Goal: Transaction & Acquisition: Purchase product/service

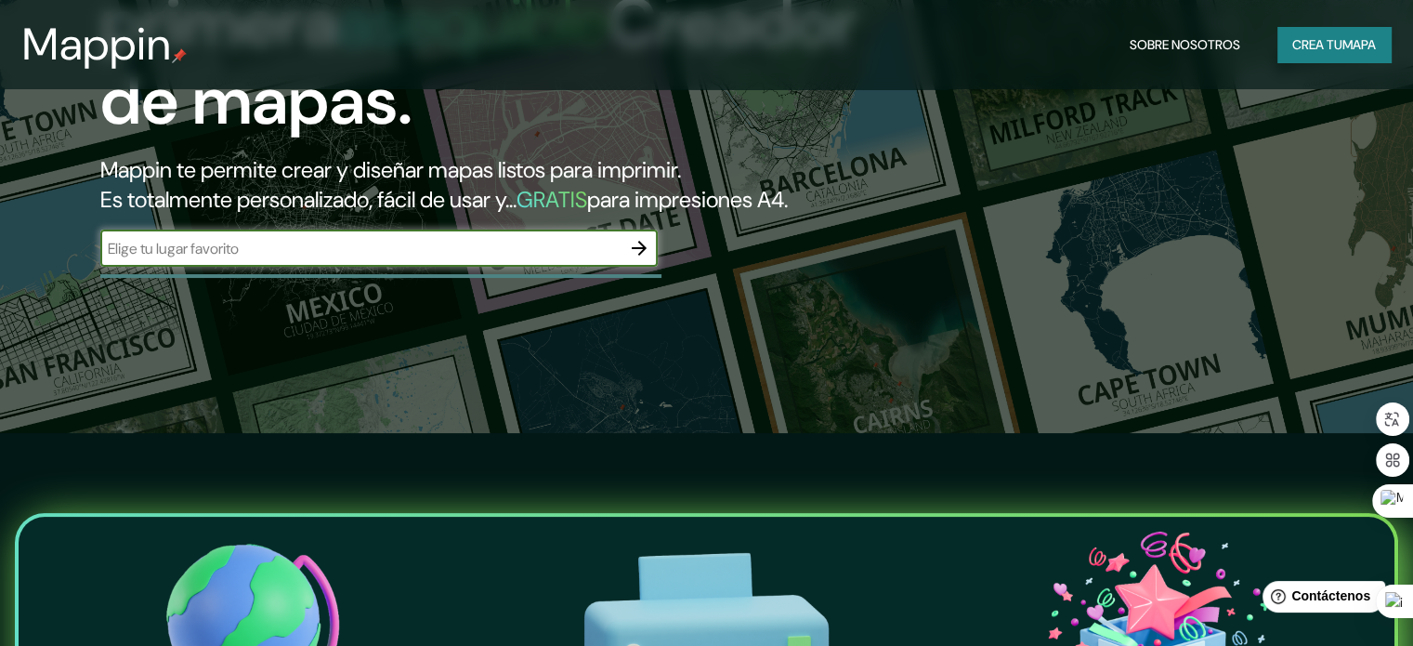
scroll to position [279, 0]
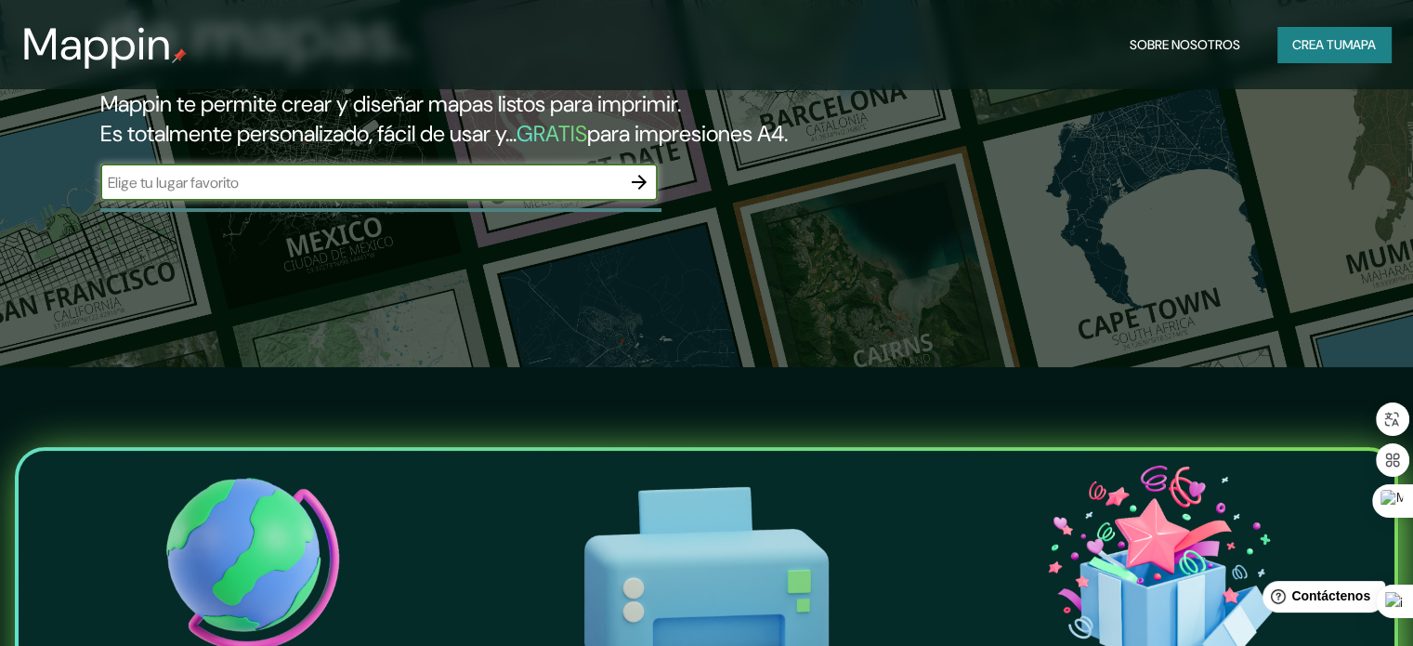
click at [498, 193] on input "text" at bounding box center [360, 182] width 520 height 21
click at [148, 193] on input "text" at bounding box center [360, 182] width 520 height 21
type input "lima"
click at [649, 193] on icon "button" at bounding box center [639, 182] width 22 height 22
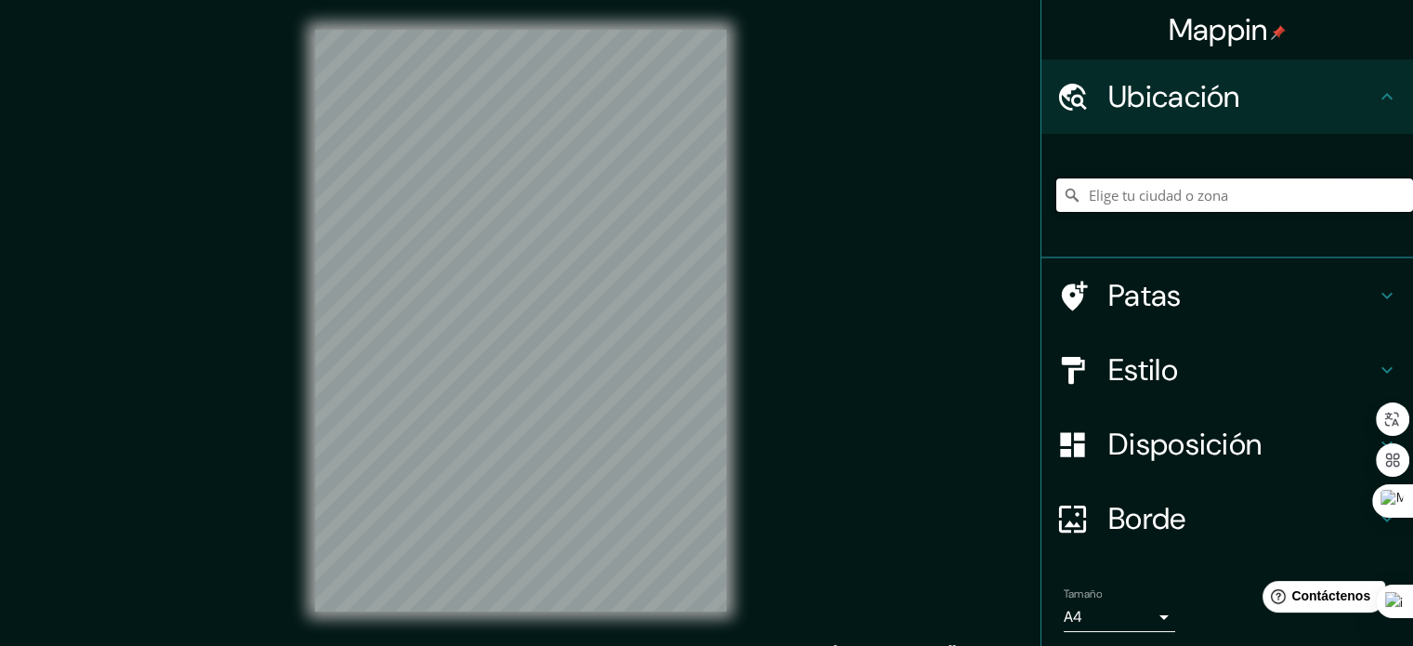
click at [1132, 196] on input "Elige tu ciudad o zona" at bounding box center [1234, 194] width 357 height 33
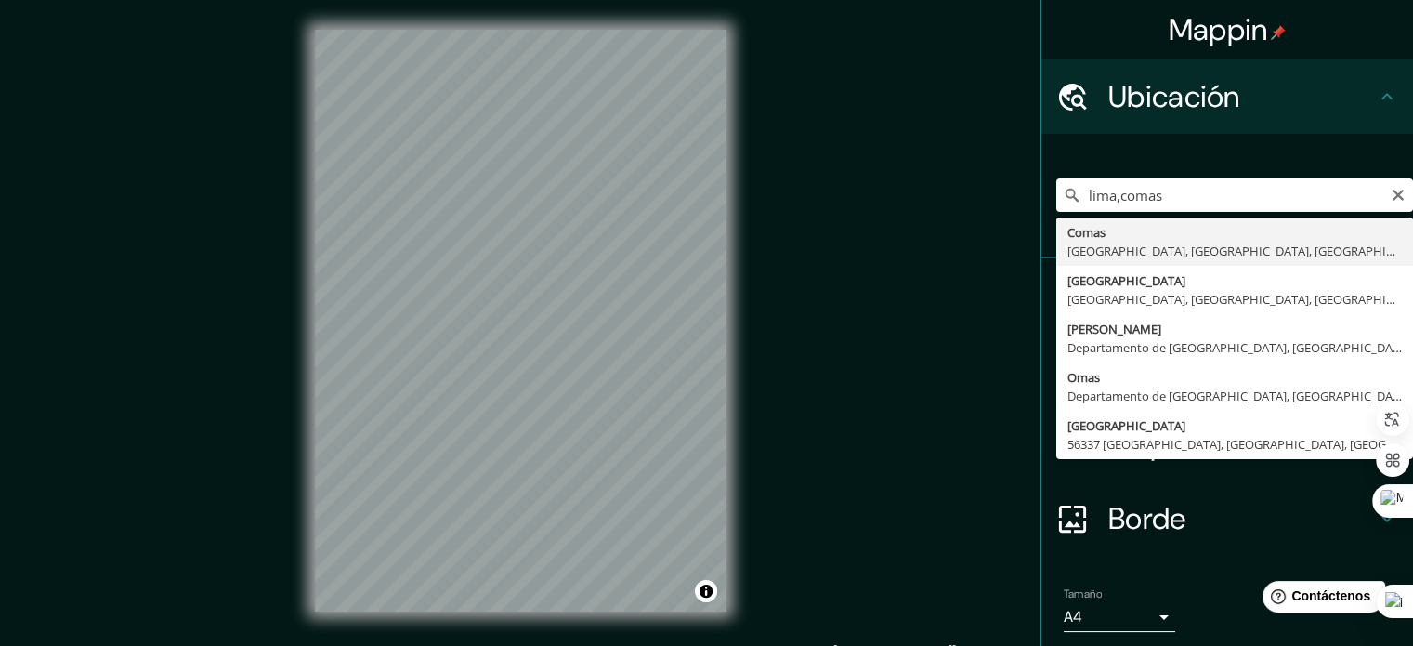
type input "Comas, [GEOGRAPHIC_DATA], [GEOGRAPHIC_DATA], [GEOGRAPHIC_DATA]"
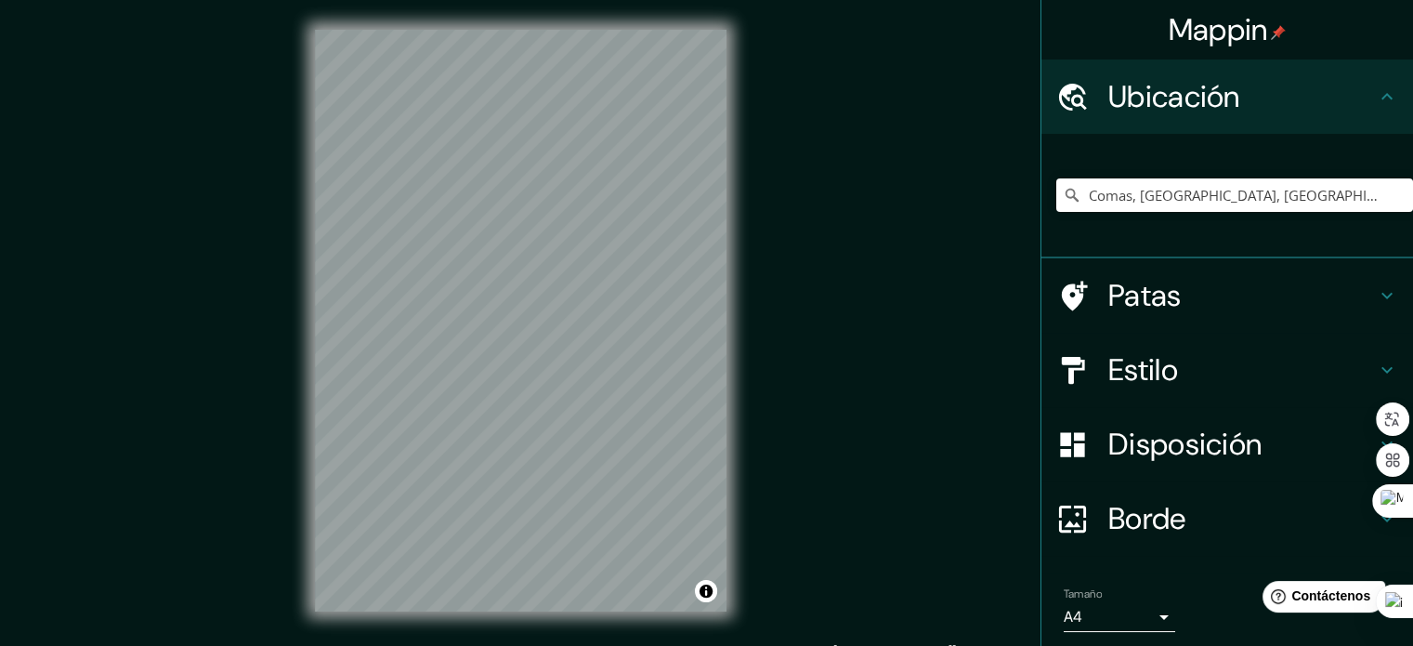
click at [1145, 367] on font "Estilo" at bounding box center [1143, 369] width 70 height 39
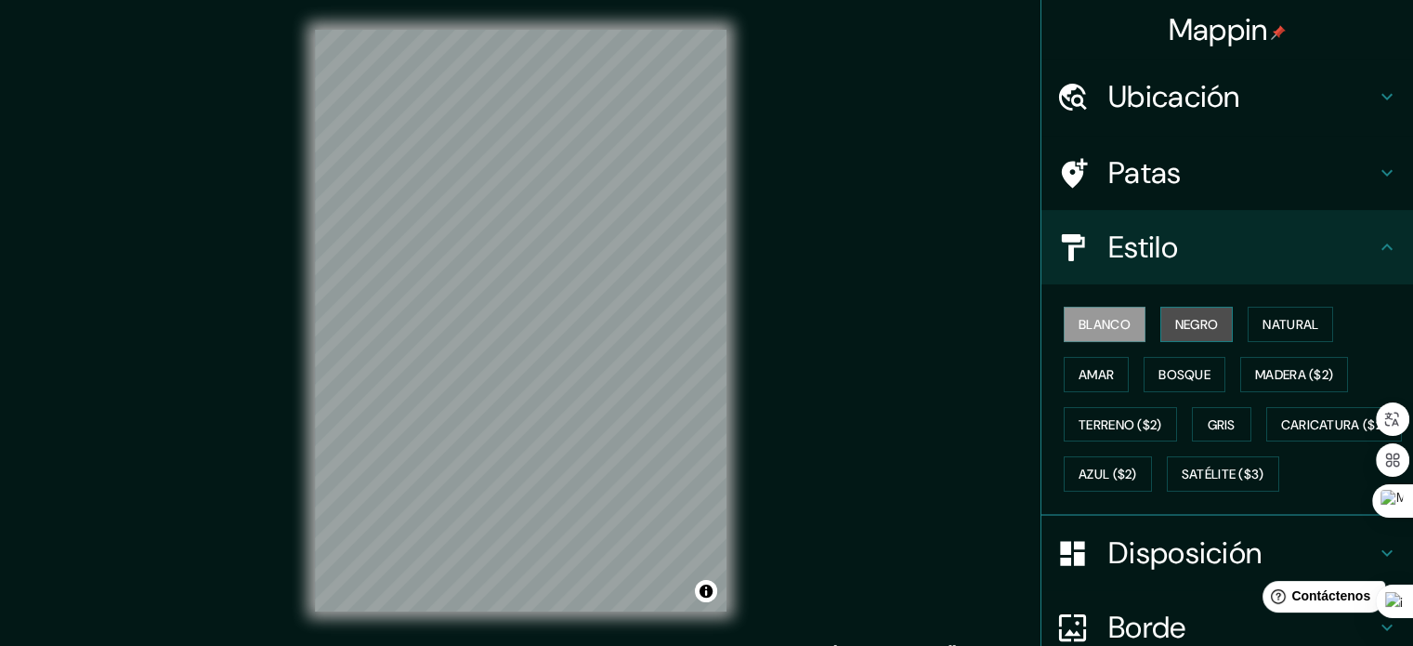
click at [1185, 320] on font "Negro" at bounding box center [1197, 324] width 44 height 17
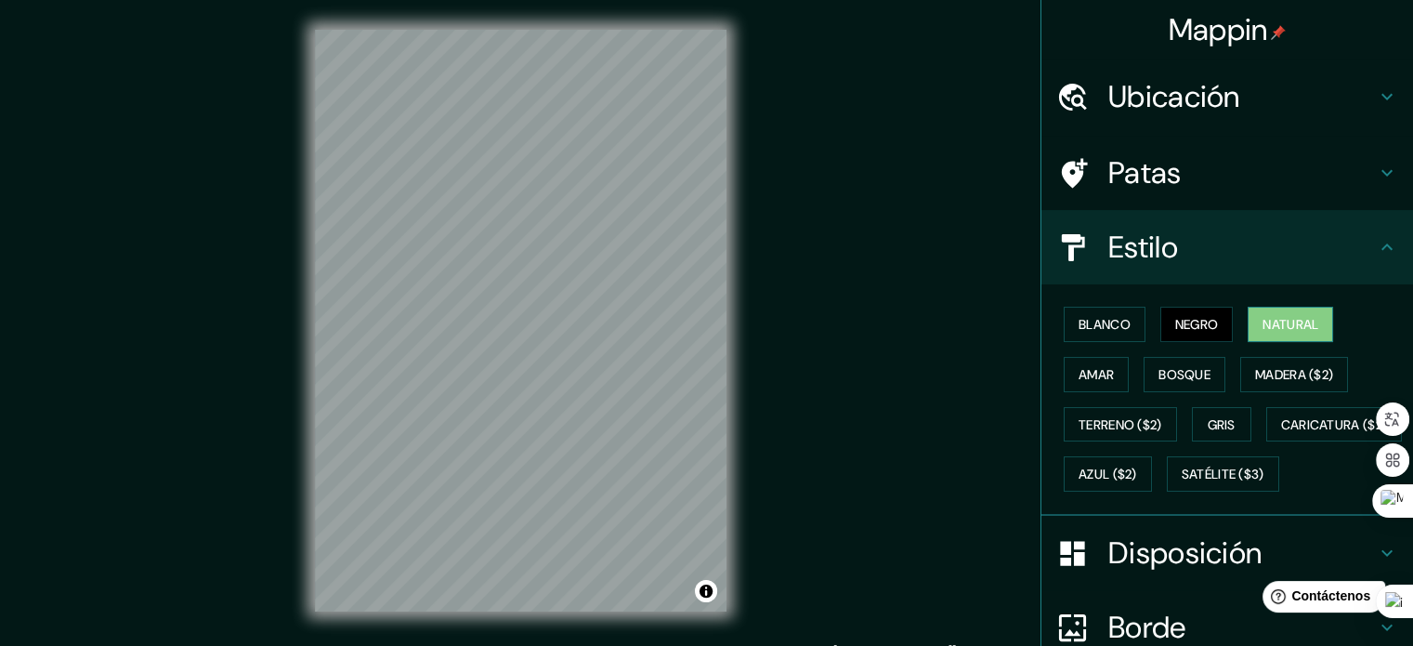
click at [1265, 322] on font "Natural" at bounding box center [1290, 324] width 56 height 17
click at [1179, 372] on font "Bosque" at bounding box center [1184, 374] width 52 height 17
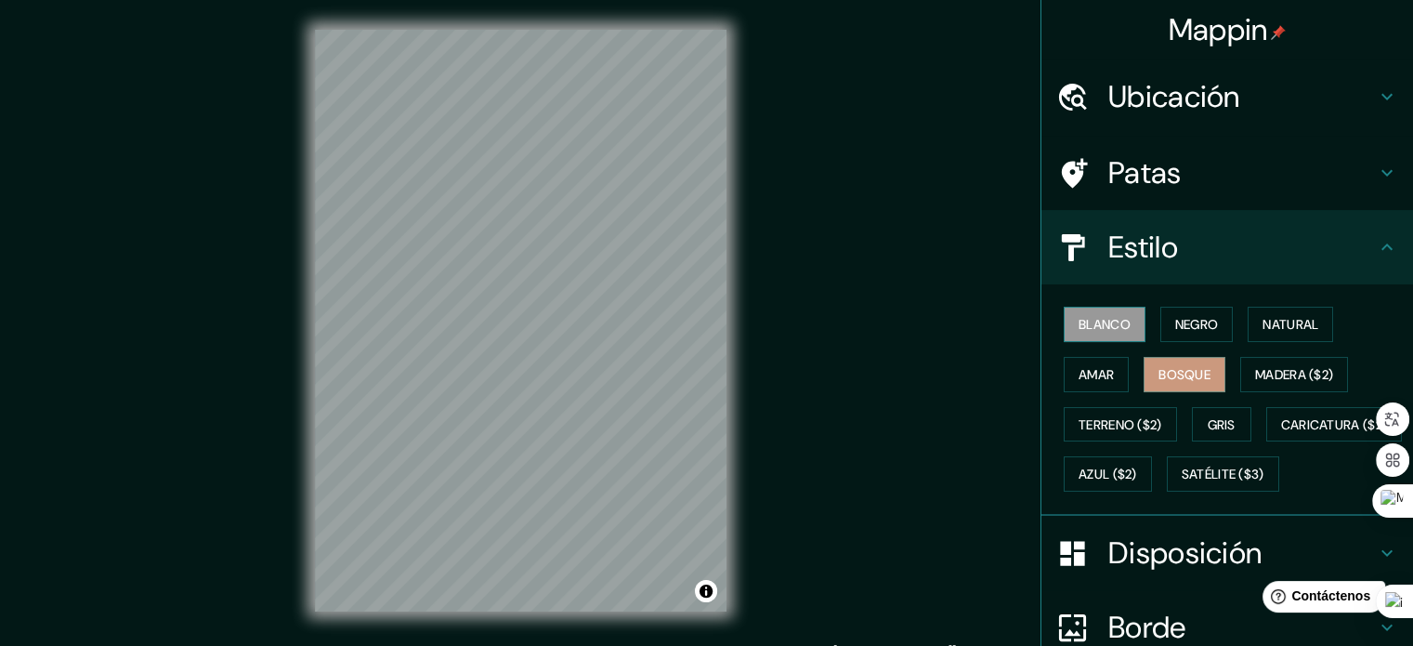
click at [1100, 323] on font "Blanco" at bounding box center [1104, 324] width 52 height 17
click at [1181, 486] on font "Satélite ($3)" at bounding box center [1222, 474] width 83 height 24
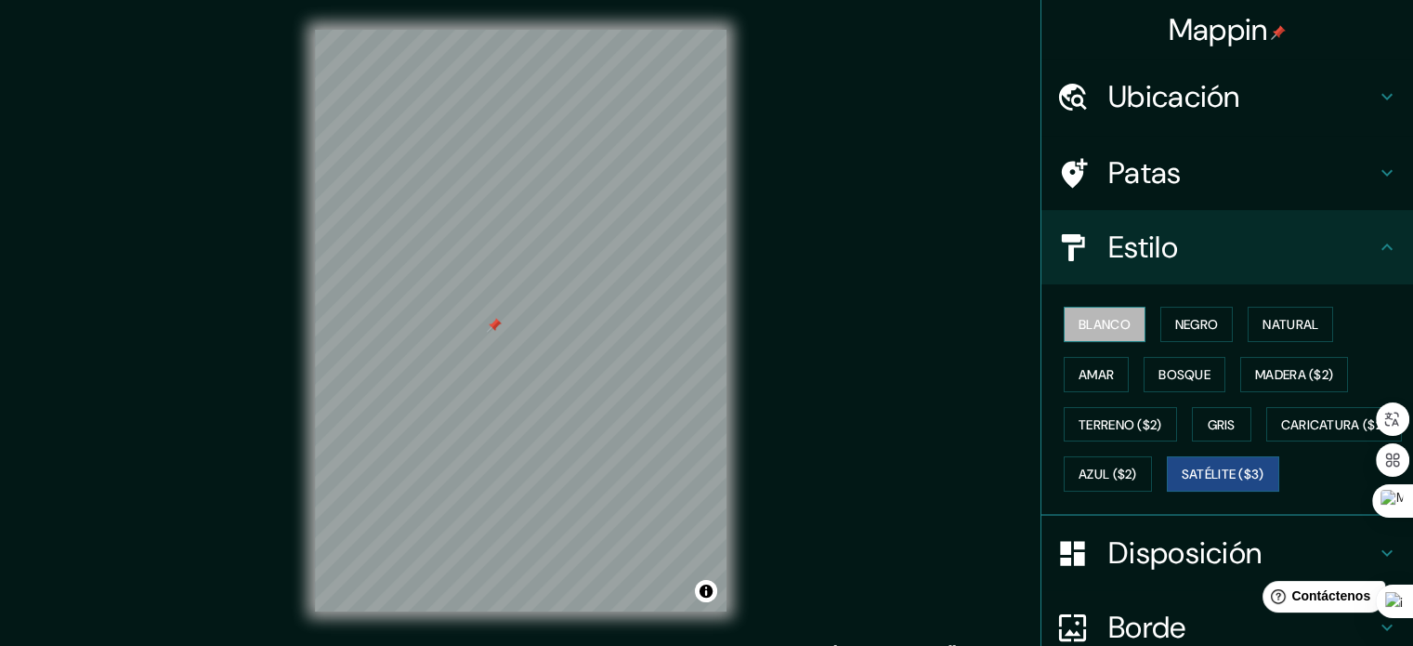
click at [1096, 325] on font "Blanco" at bounding box center [1104, 324] width 52 height 17
click at [495, 321] on div at bounding box center [494, 325] width 15 height 15
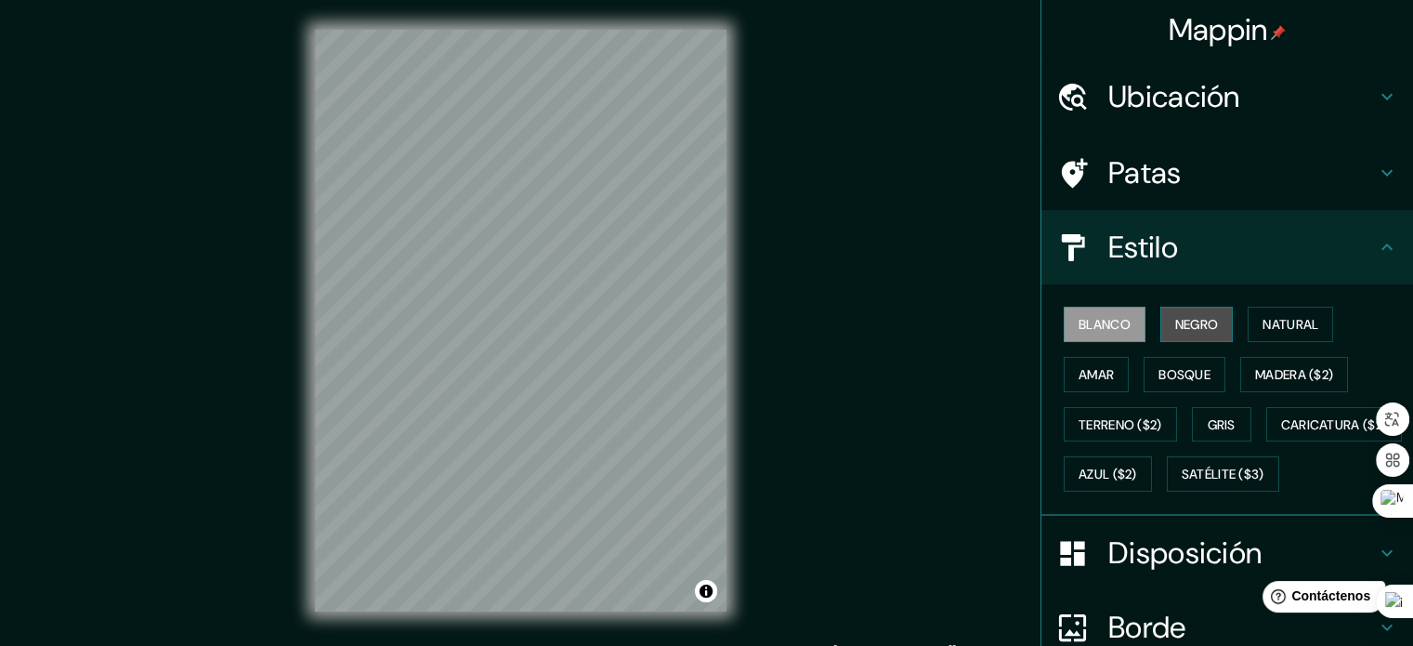
click at [1181, 319] on font "Negro" at bounding box center [1197, 324] width 44 height 17
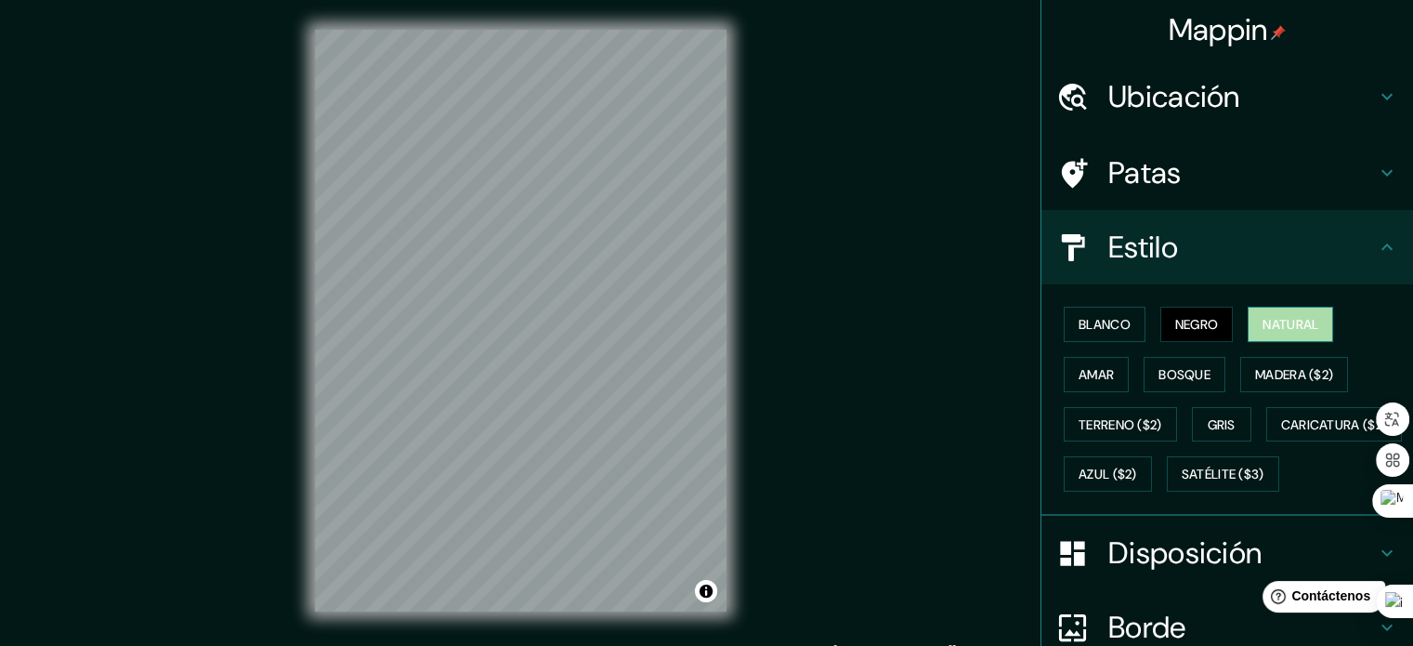
click at [1278, 319] on font "Natural" at bounding box center [1290, 324] width 56 height 17
click at [1093, 366] on font "Amar" at bounding box center [1095, 374] width 35 height 17
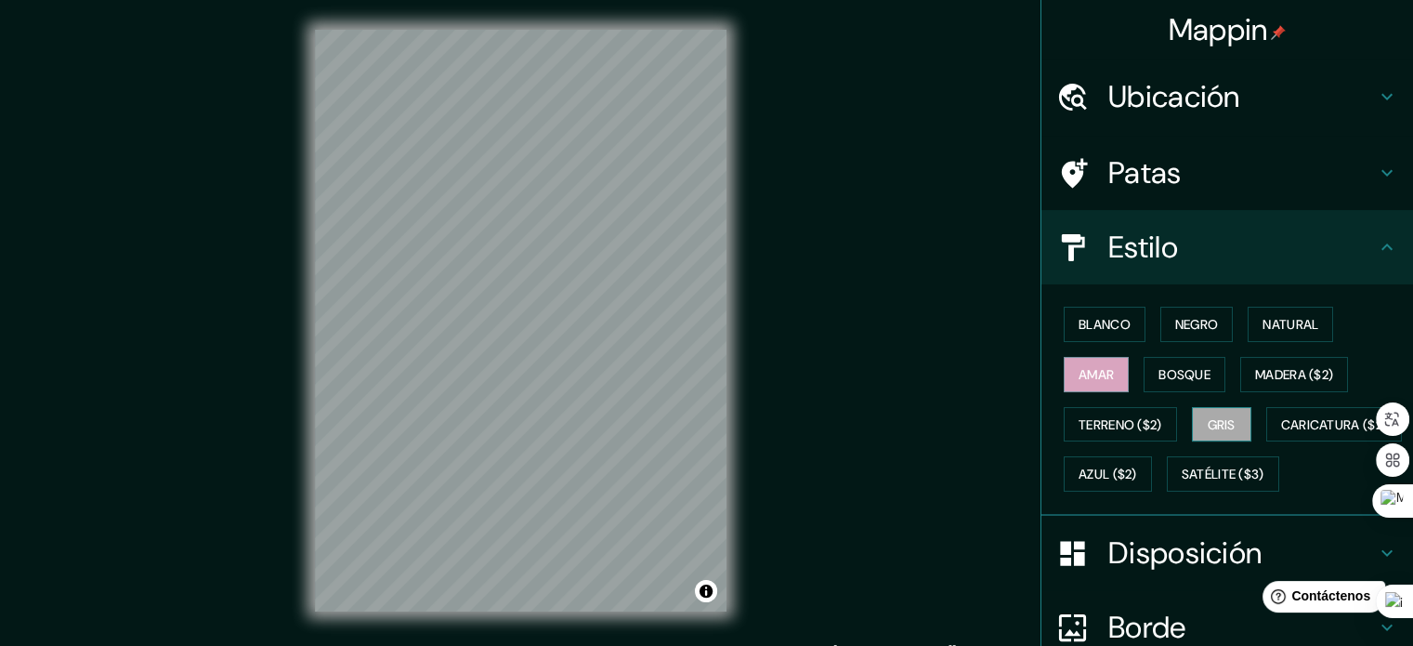
click at [1211, 420] on font "Gris" at bounding box center [1221, 424] width 28 height 17
click at [1137, 475] on font "Azul ($2)" at bounding box center [1107, 474] width 59 height 17
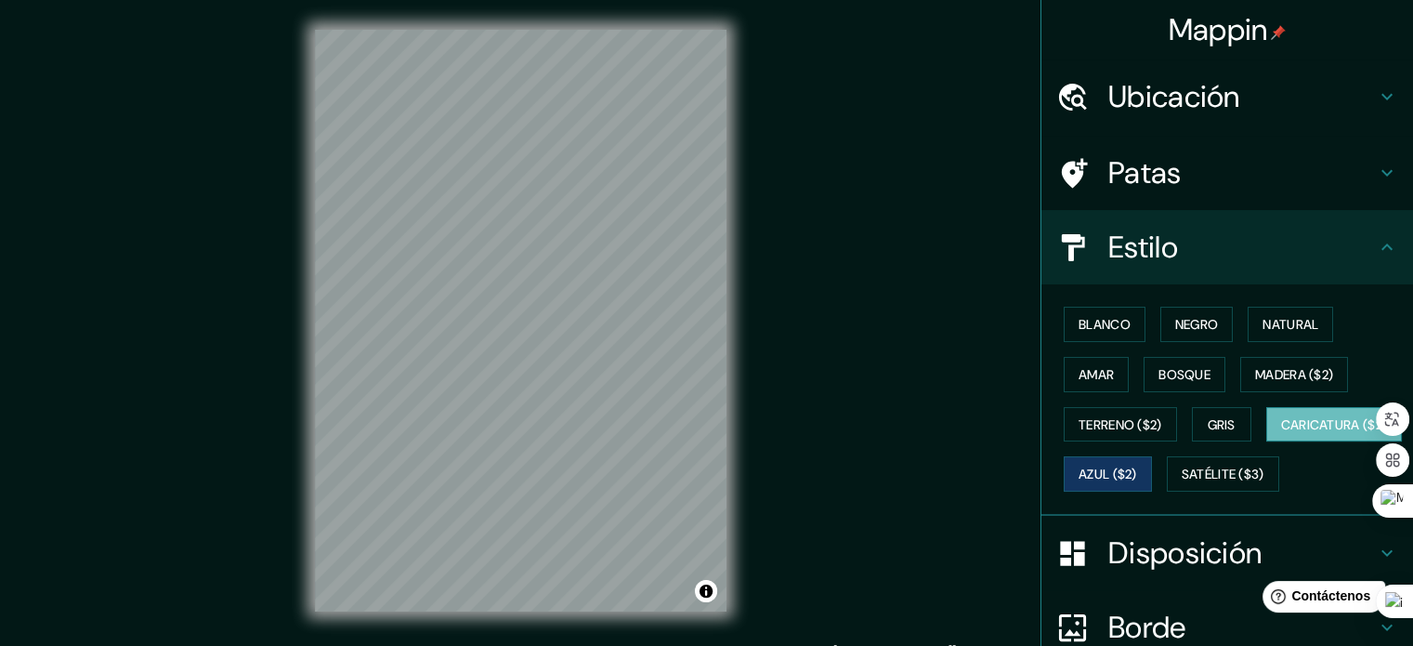
click at [1281, 433] on font "Caricatura ($2)" at bounding box center [1334, 424] width 107 height 17
click at [1112, 426] on font "Terreno ($2)" at bounding box center [1120, 424] width 84 height 17
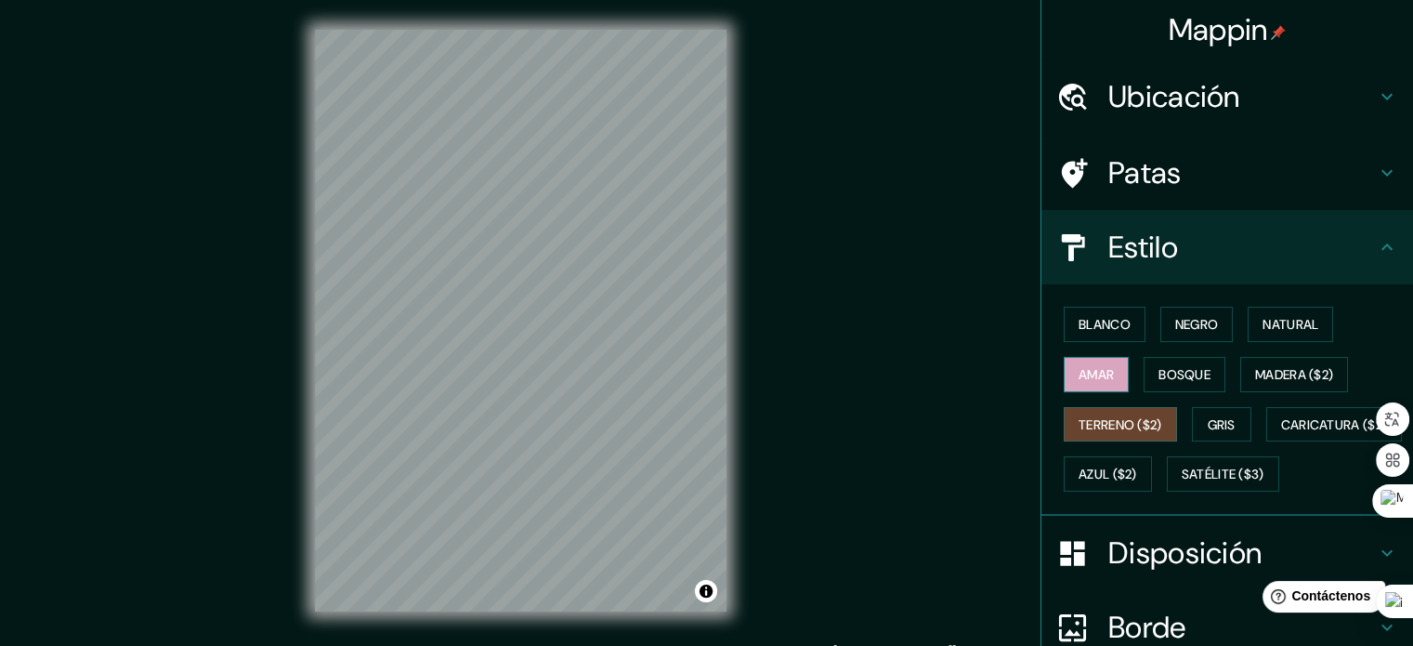
click at [1081, 366] on font "Amar" at bounding box center [1095, 374] width 35 height 17
click at [1171, 370] on font "Bosque" at bounding box center [1184, 374] width 52 height 17
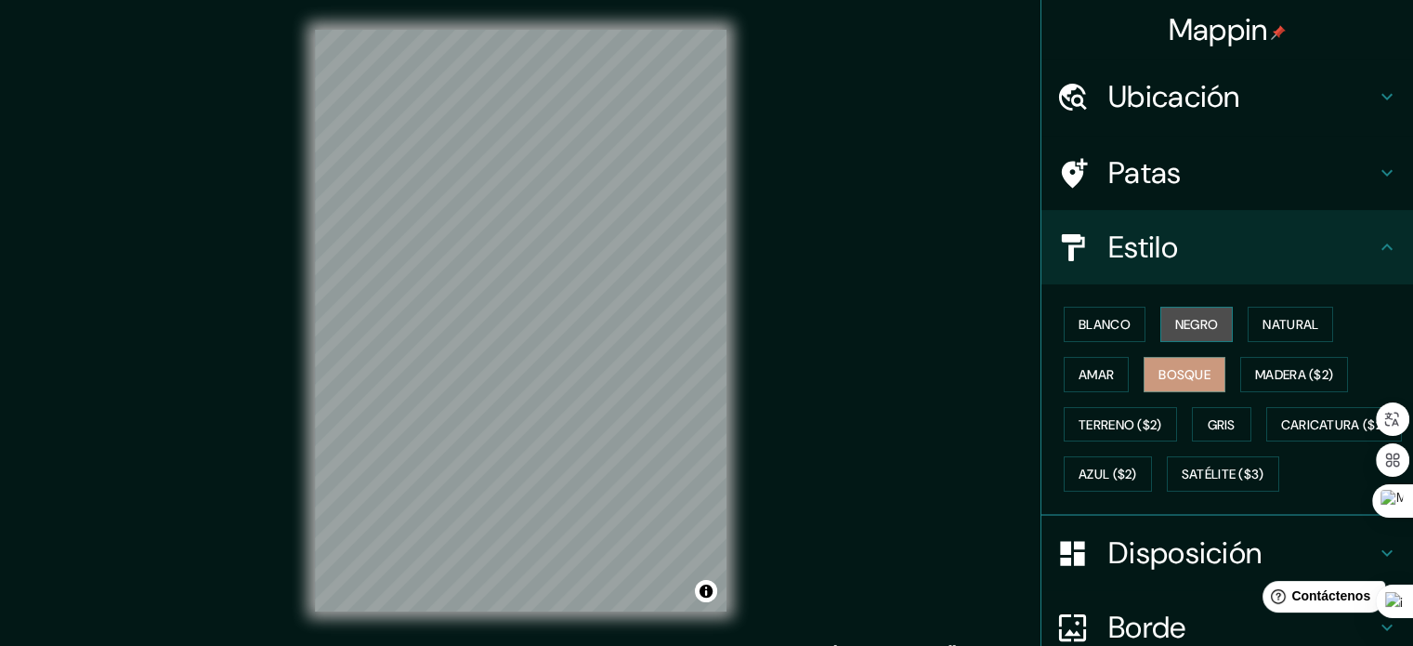
click at [1166, 309] on button "Negro" at bounding box center [1196, 324] width 73 height 35
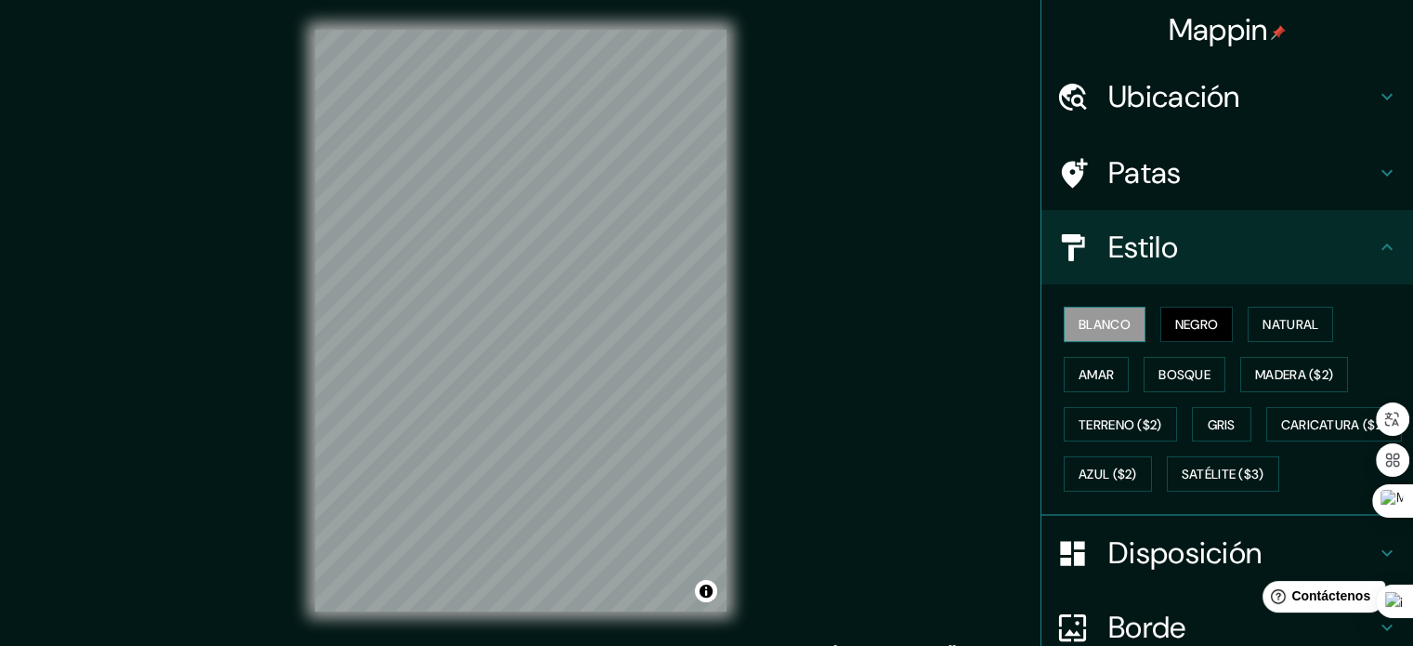
click at [1098, 323] on font "Blanco" at bounding box center [1104, 324] width 52 height 17
click at [1078, 381] on font "Amar" at bounding box center [1095, 374] width 35 height 17
